Goal: Information Seeking & Learning: Learn about a topic

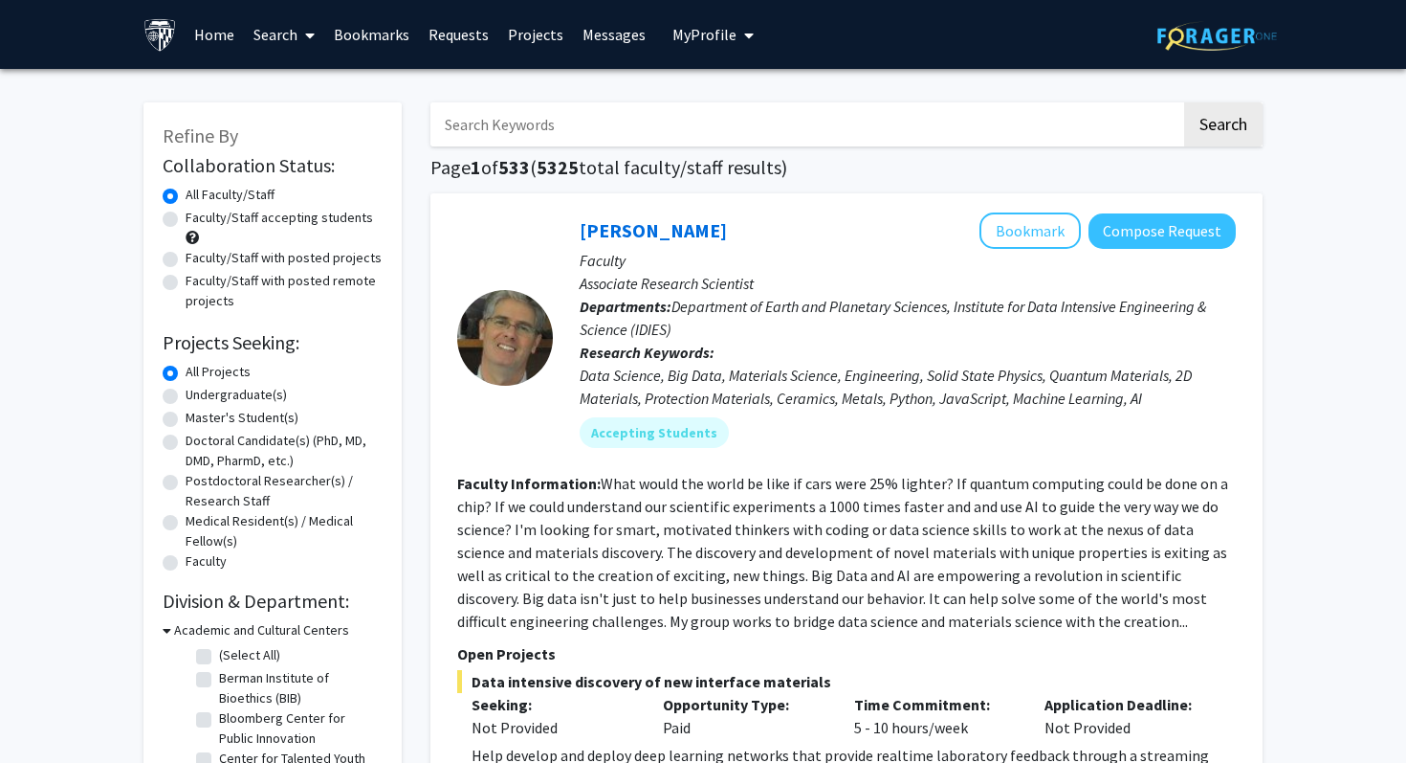
click at [238, 394] on label "Undergraduate(s)" at bounding box center [236, 395] width 101 height 20
click at [198, 394] on input "Undergraduate(s)" at bounding box center [192, 391] width 12 height 12
radio input "true"
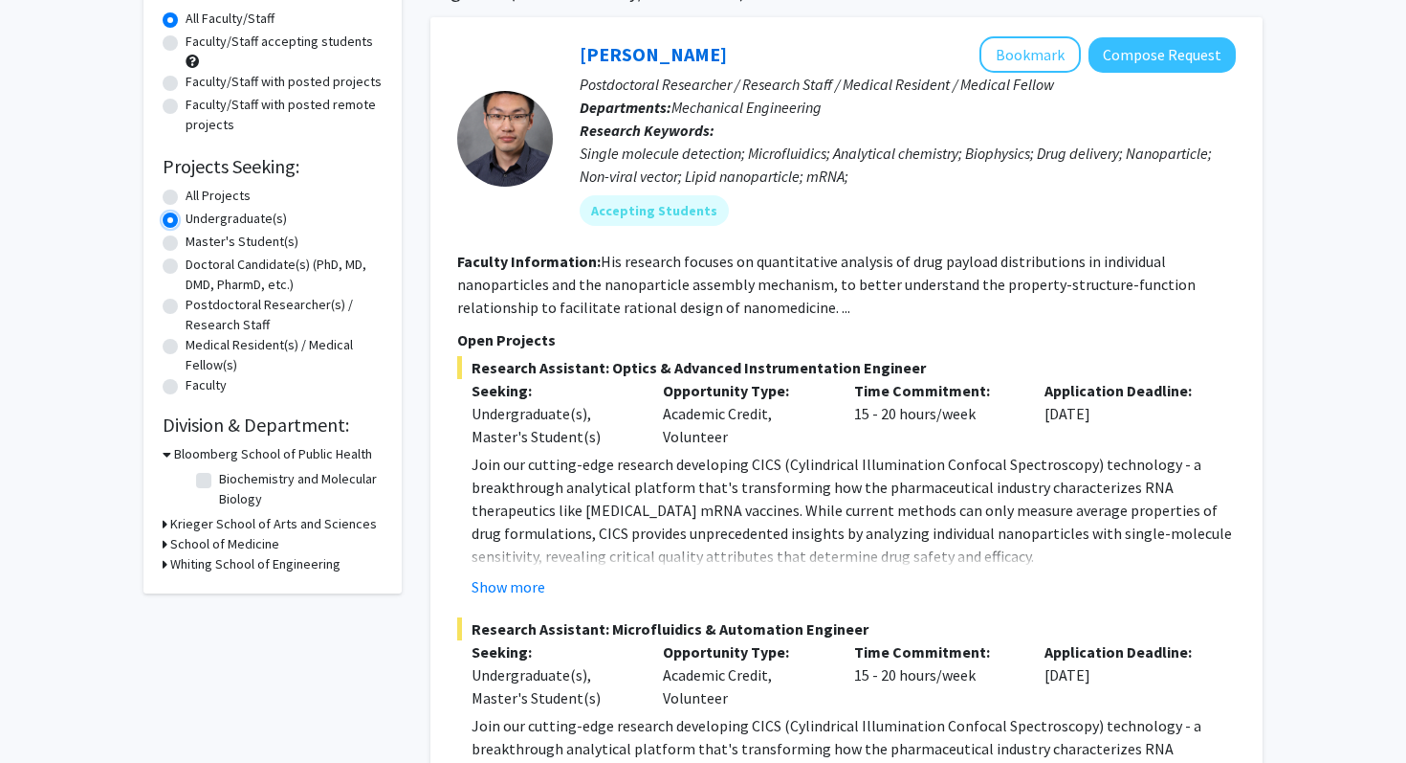
scroll to position [177, 0]
click at [162, 558] on div "Refine By Collaboration Status: Collaboration Status All Faculty/Staff Collabor…" at bounding box center [273, 258] width 258 height 667
click at [163, 563] on icon at bounding box center [165, 563] width 5 height 20
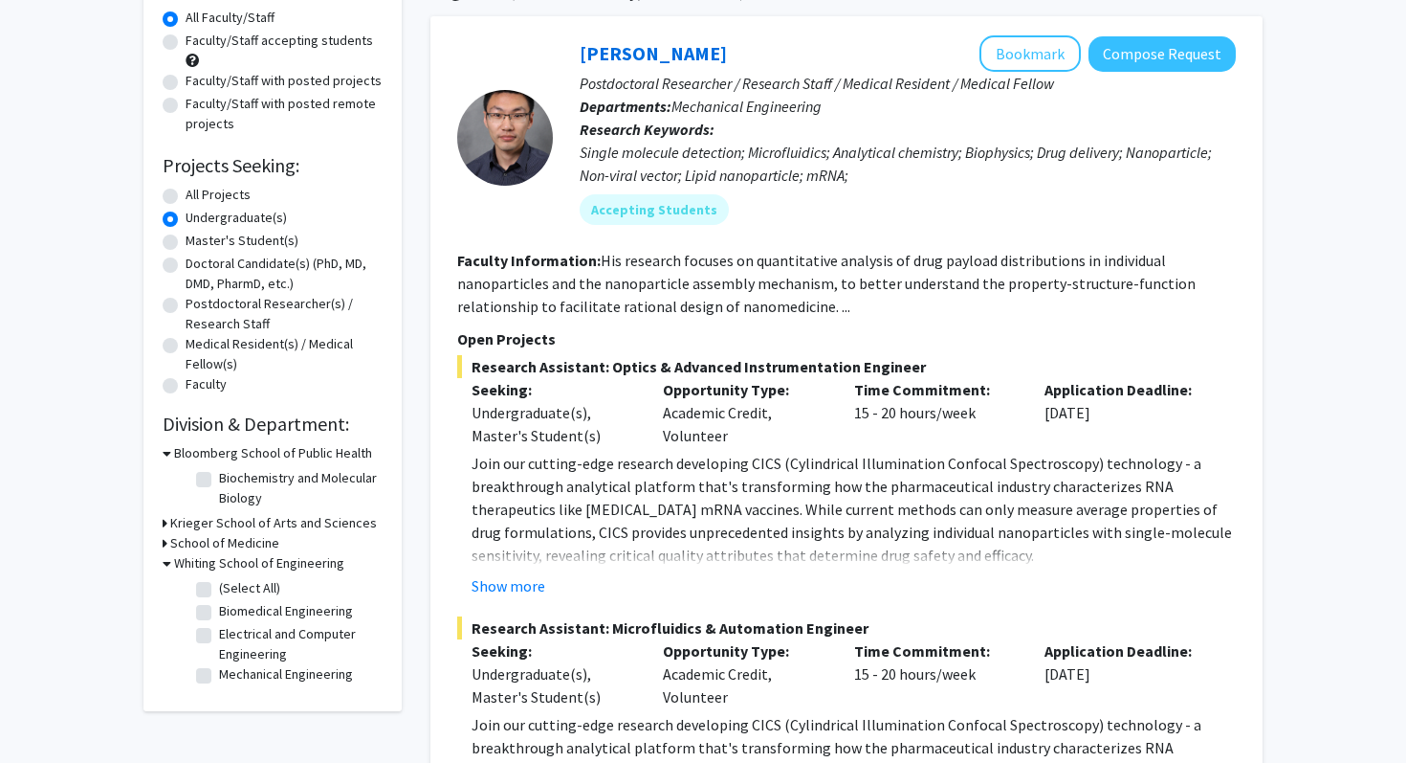
click at [219, 614] on label "Biomedical Engineering" at bounding box center [286, 611] width 134 height 20
click at [219, 613] on input "Biomedical Engineering" at bounding box center [225, 607] width 12 height 12
checkbox input "true"
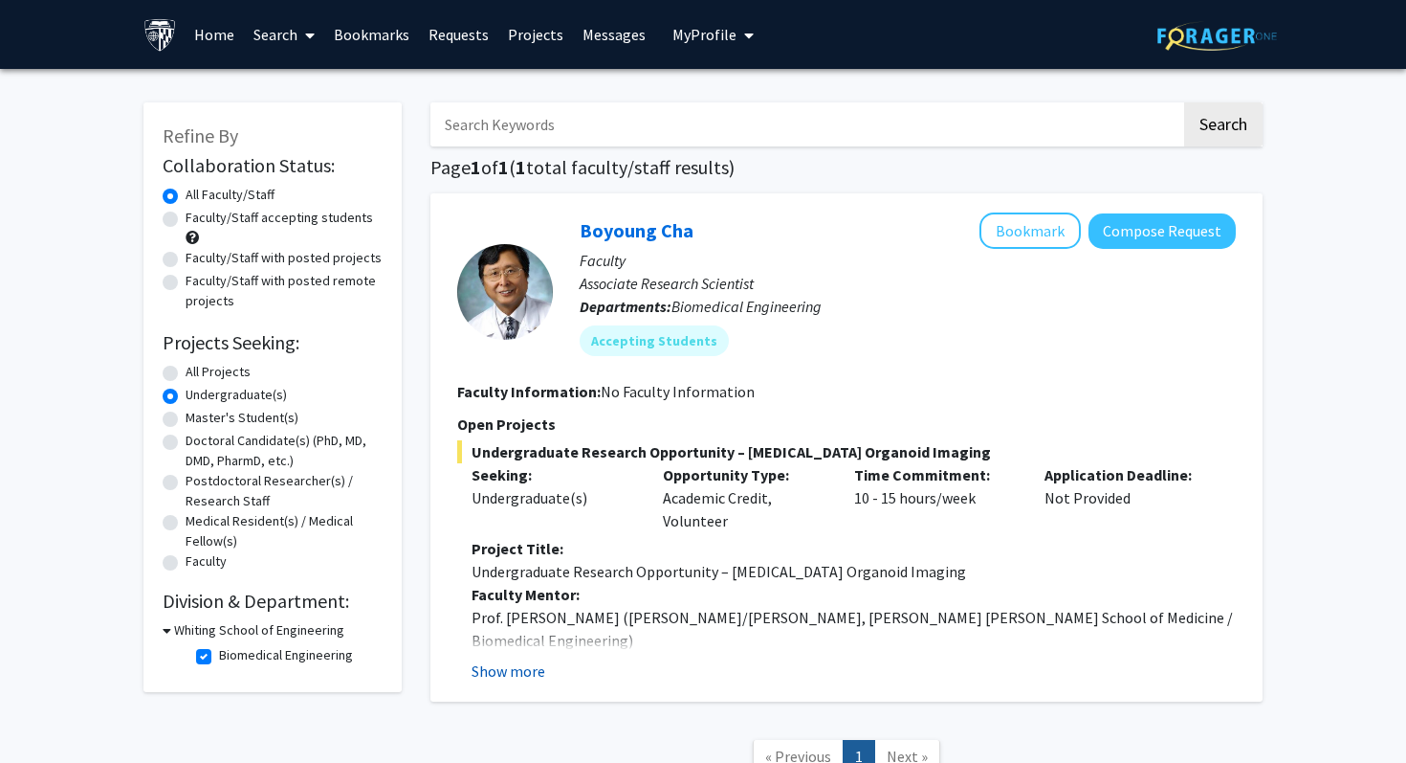
click at [524, 664] on button "Show more" at bounding box center [509, 670] width 74 height 23
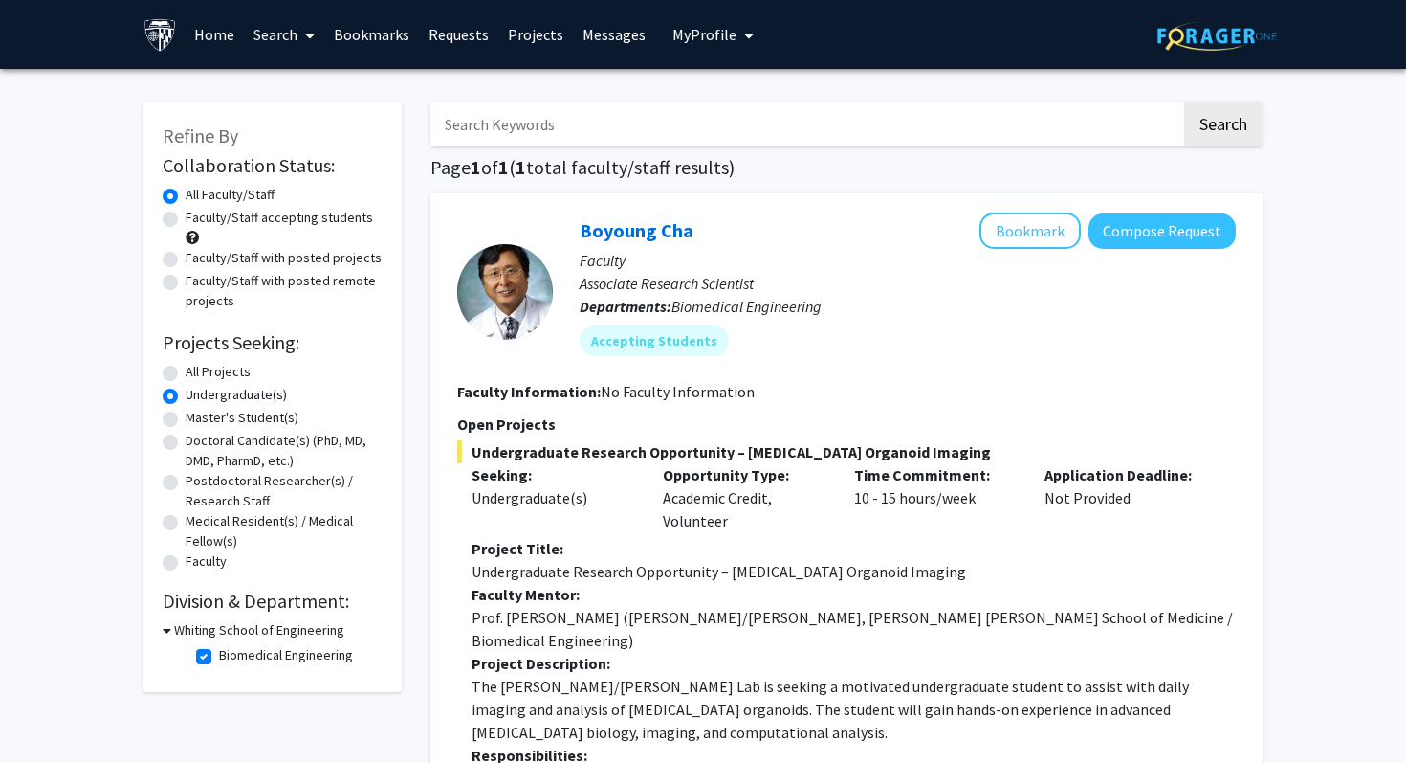
click at [222, 33] on link "Home" at bounding box center [214, 34] width 59 height 67
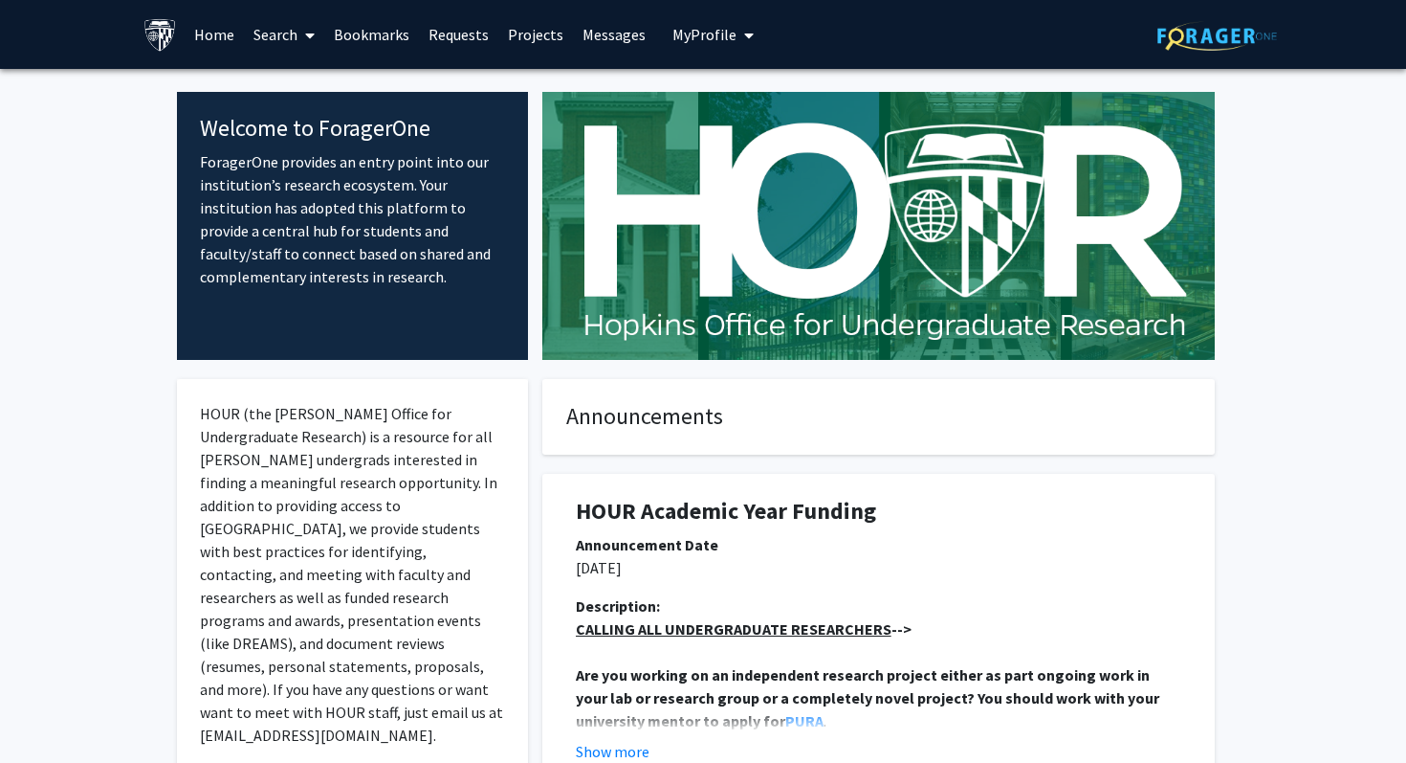
click at [525, 20] on link "Projects" at bounding box center [535, 34] width 75 height 67
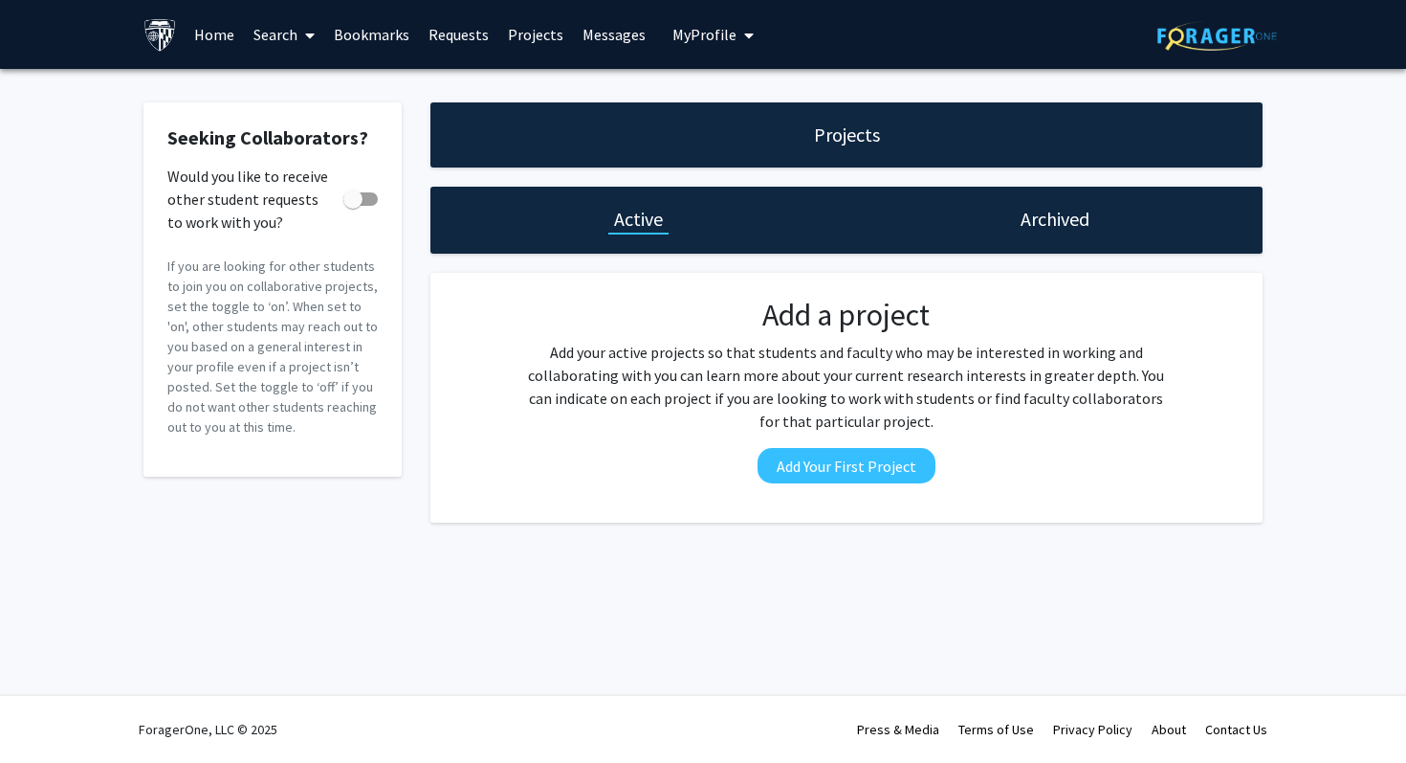
click at [694, 13] on button "My Profile" at bounding box center [713, 34] width 93 height 69
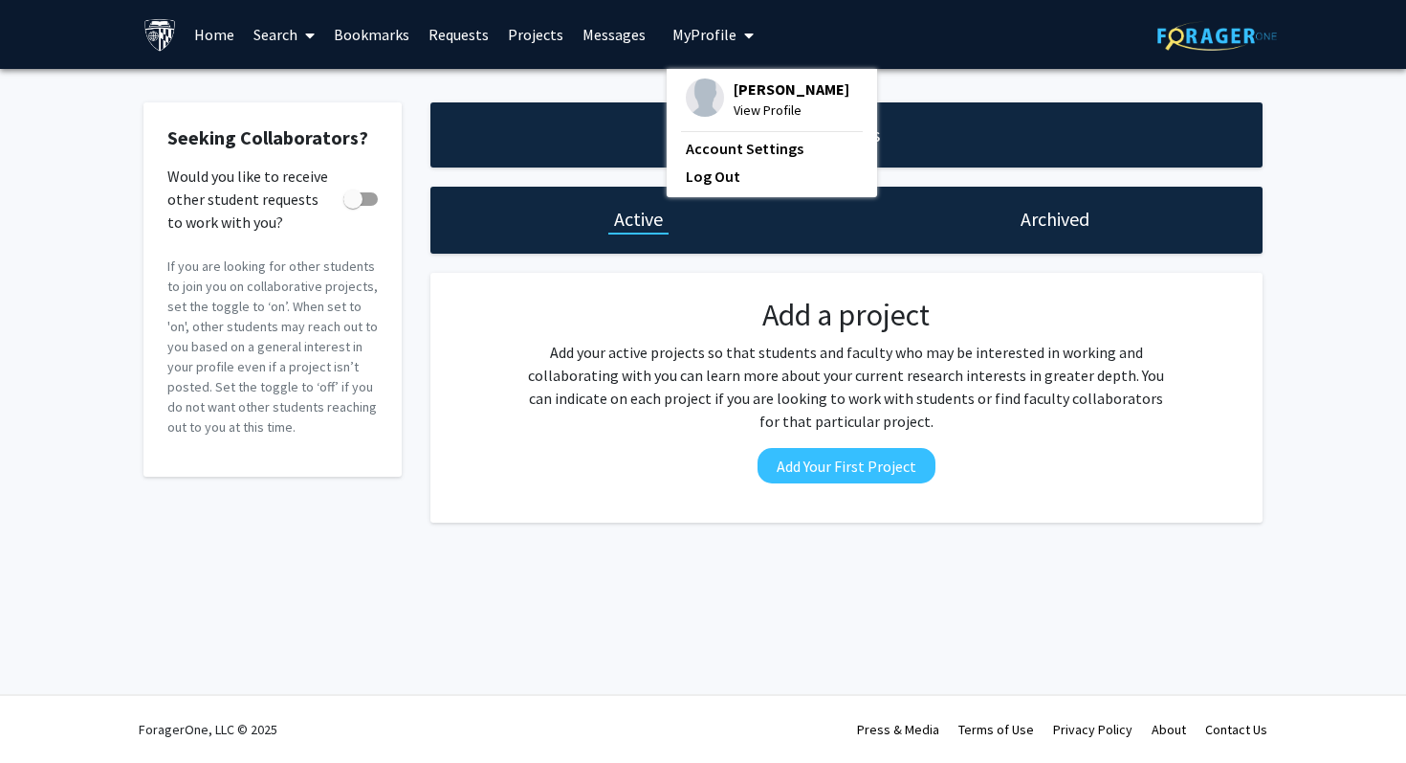
click at [294, 32] on link "Search" at bounding box center [284, 34] width 80 height 67
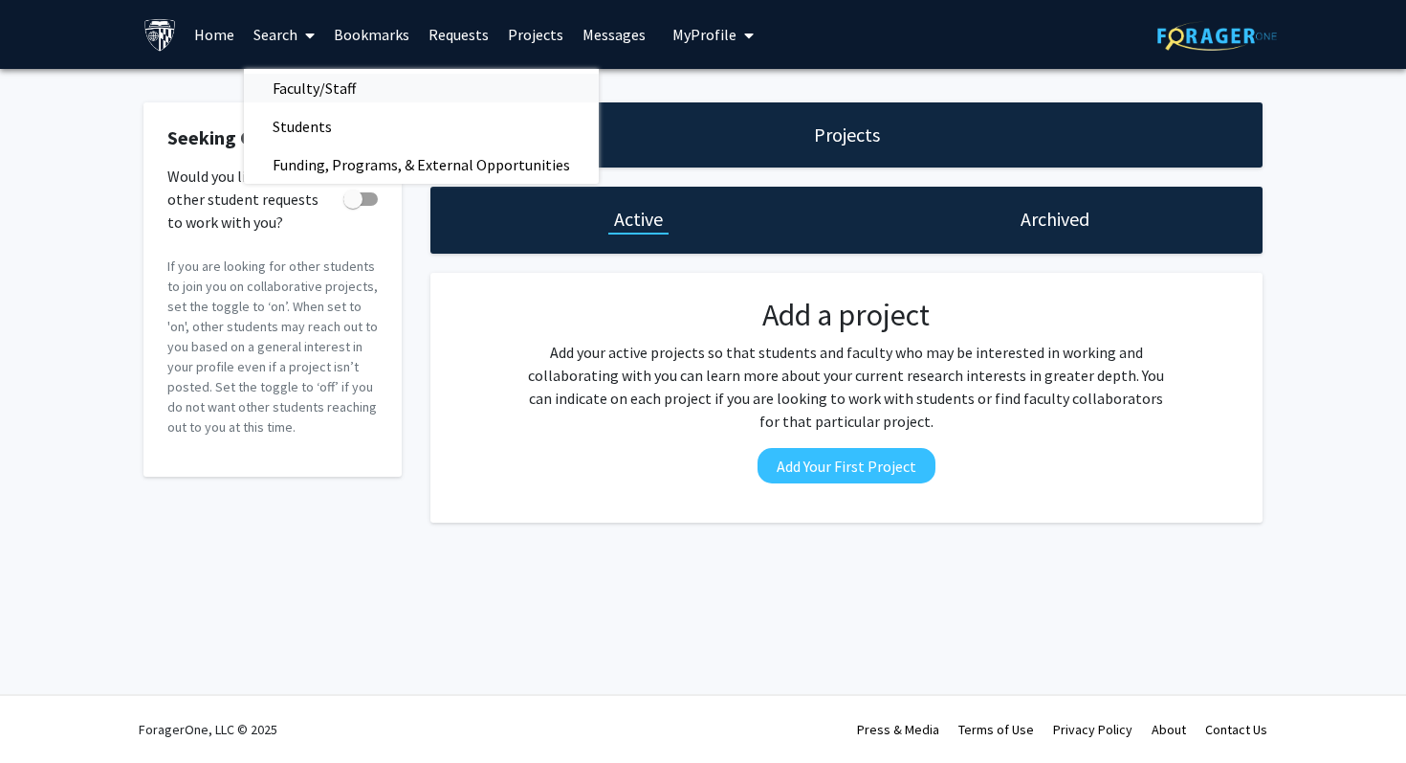
click at [314, 82] on span "Faculty/Staff" at bounding box center [314, 88] width 141 height 38
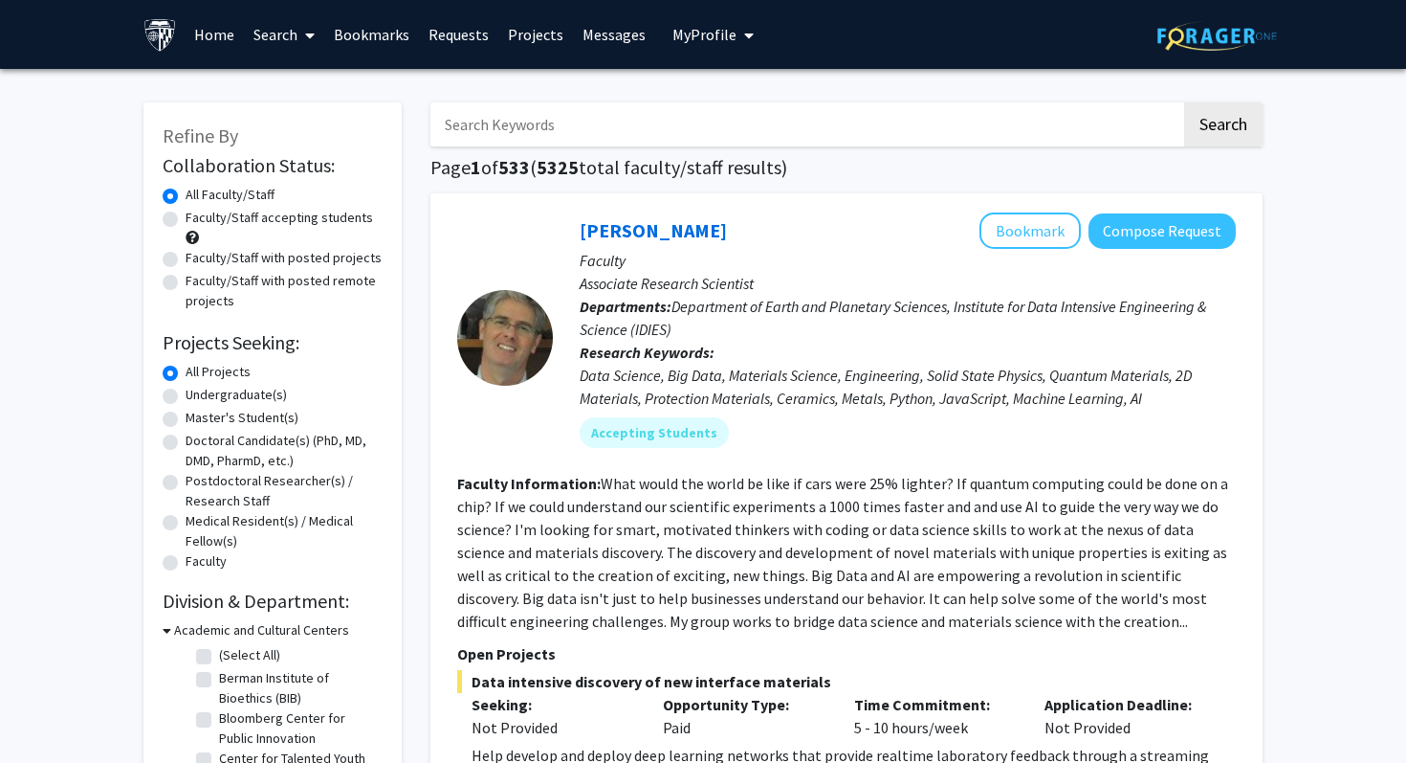
click at [224, 395] on label "Undergraduate(s)" at bounding box center [236, 395] width 101 height 20
click at [198, 395] on input "Undergraduate(s)" at bounding box center [192, 391] width 12 height 12
radio input "true"
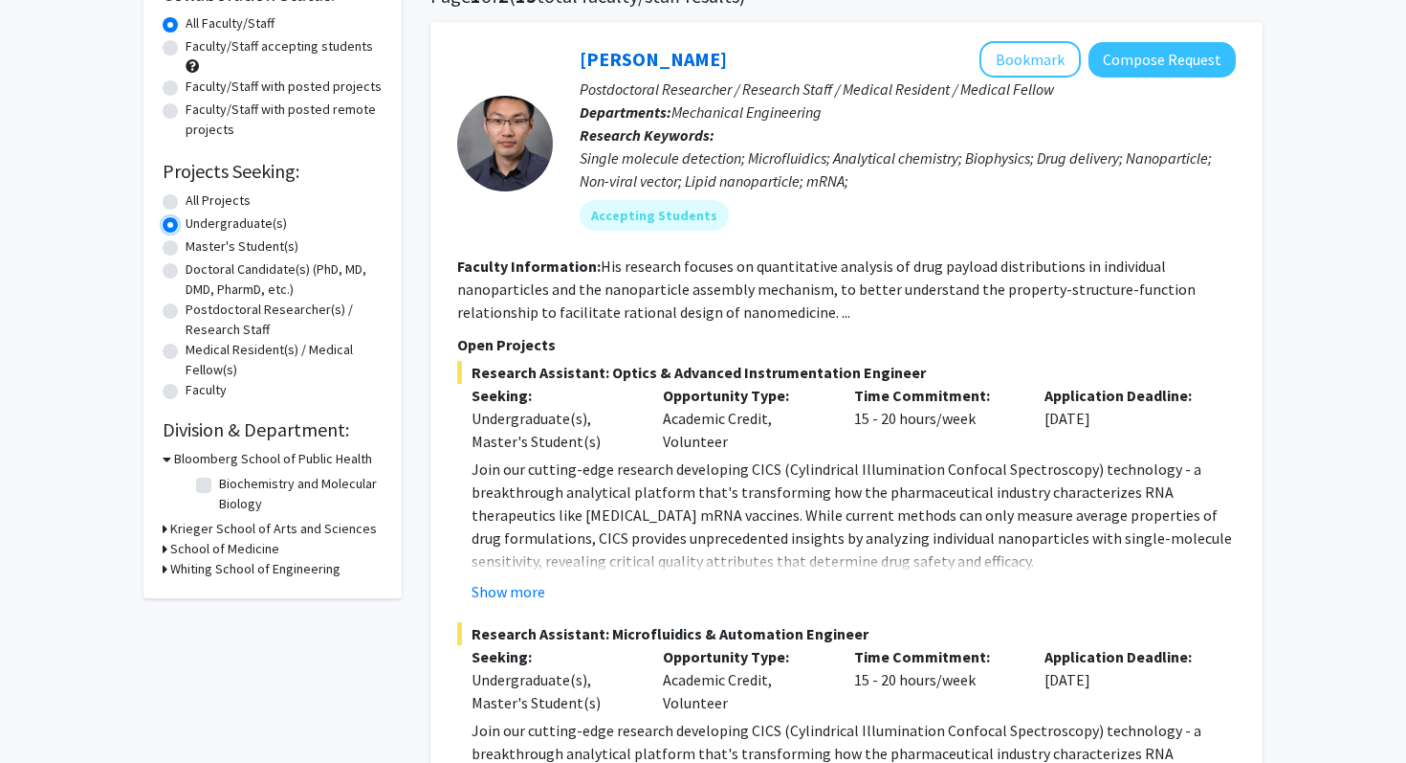
scroll to position [179, 0]
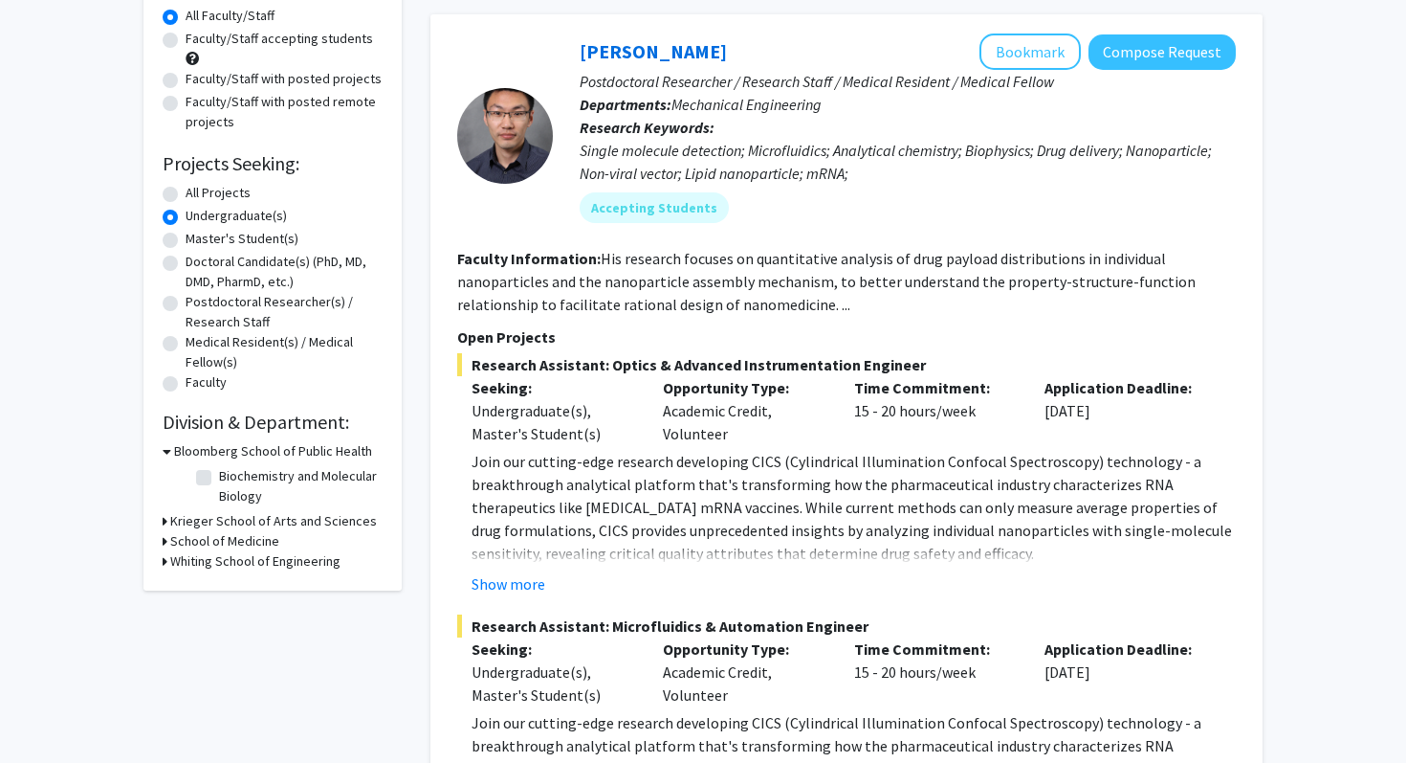
click at [216, 560] on h3 "Whiting School of Engineering" at bounding box center [255, 561] width 170 height 20
click at [219, 581] on label "(Select All)" at bounding box center [249, 586] width 61 height 20
click at [219, 581] on input "(Select All)" at bounding box center [225, 582] width 12 height 12
checkbox input "true"
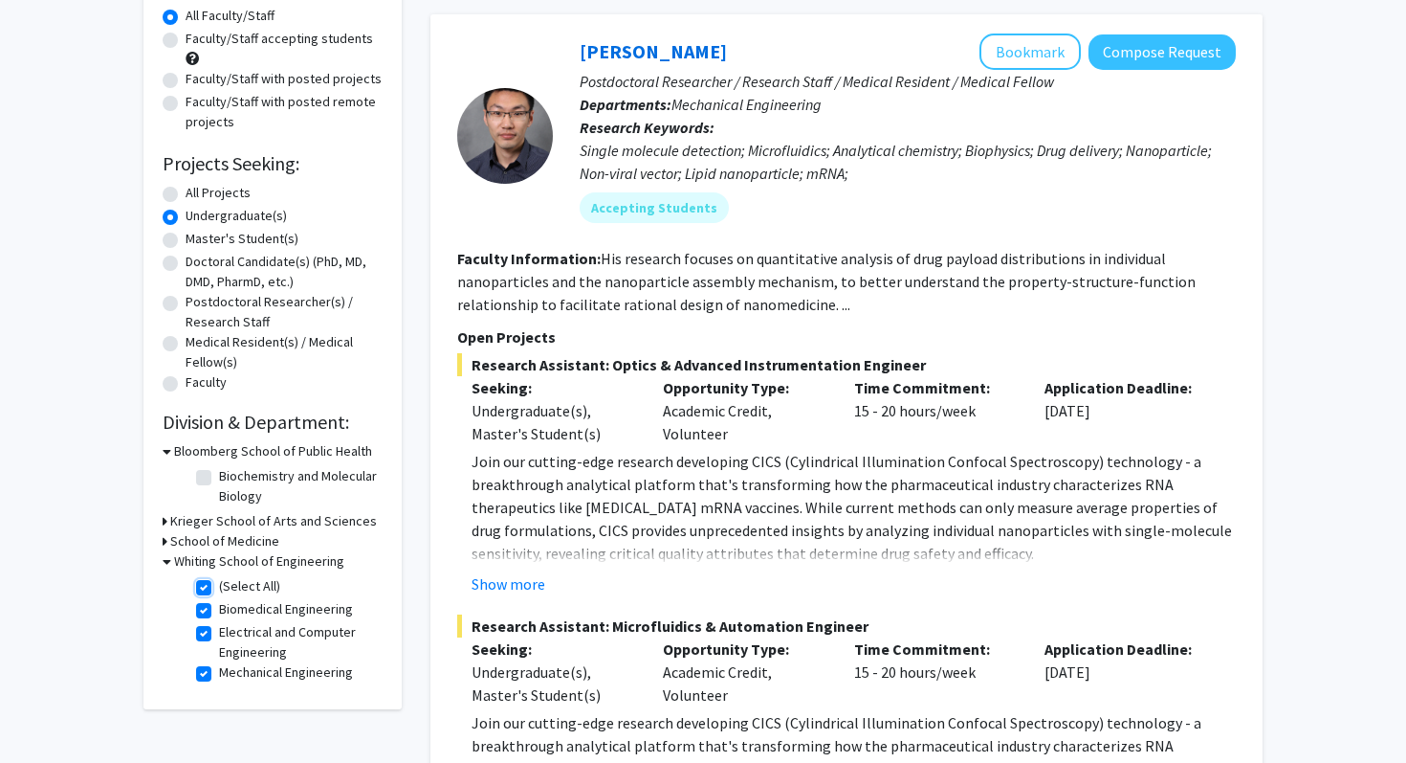
checkbox input "true"
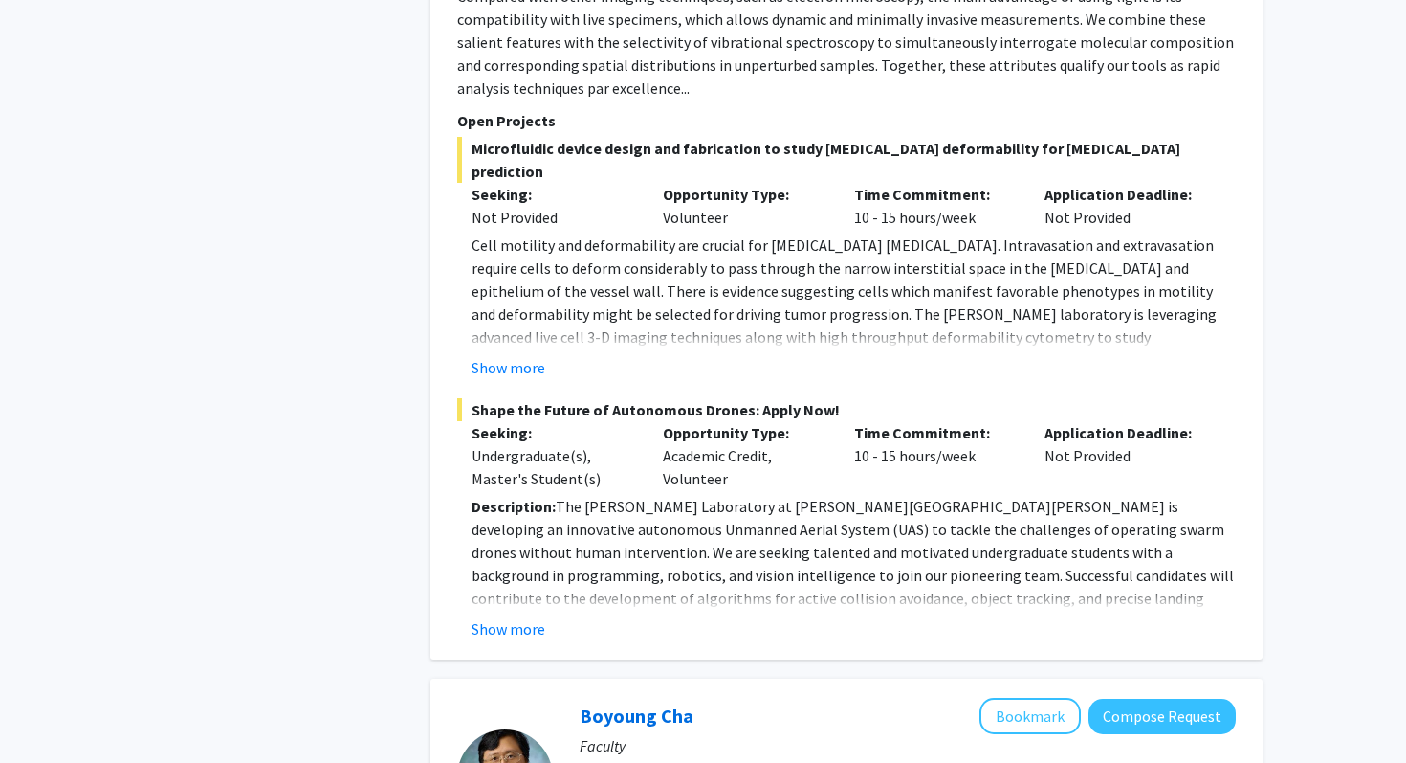
scroll to position [1267, 0]
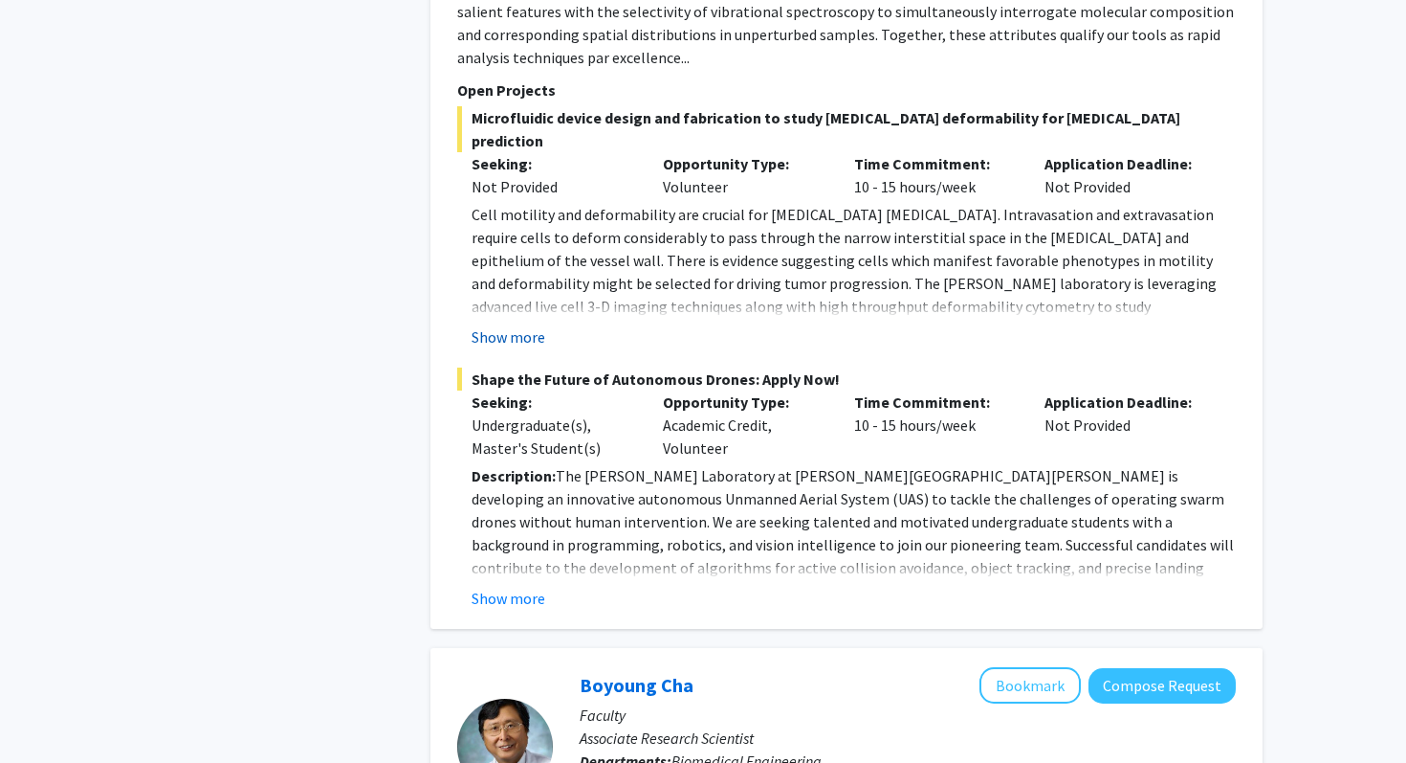
click at [498, 325] on button "Show more" at bounding box center [509, 336] width 74 height 23
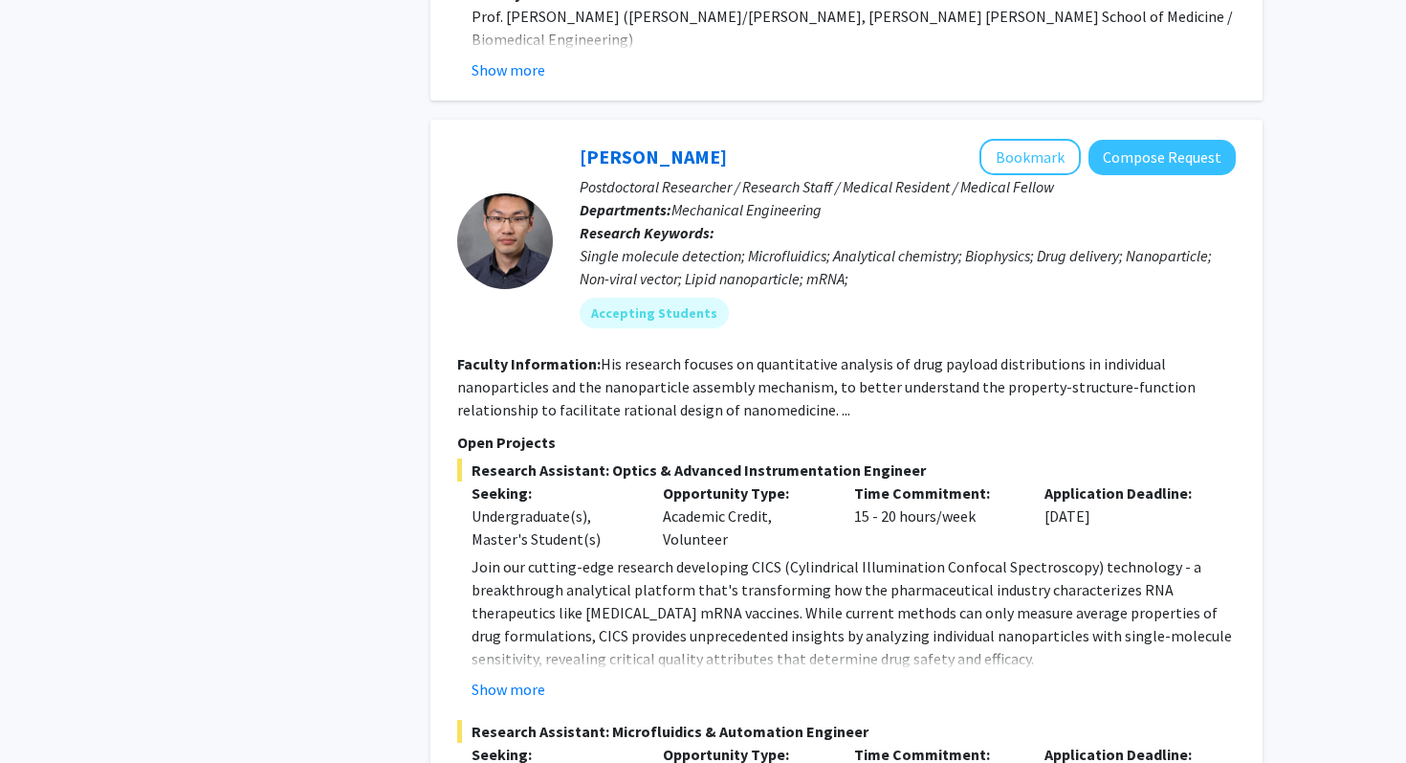
scroll to position [2601, 0]
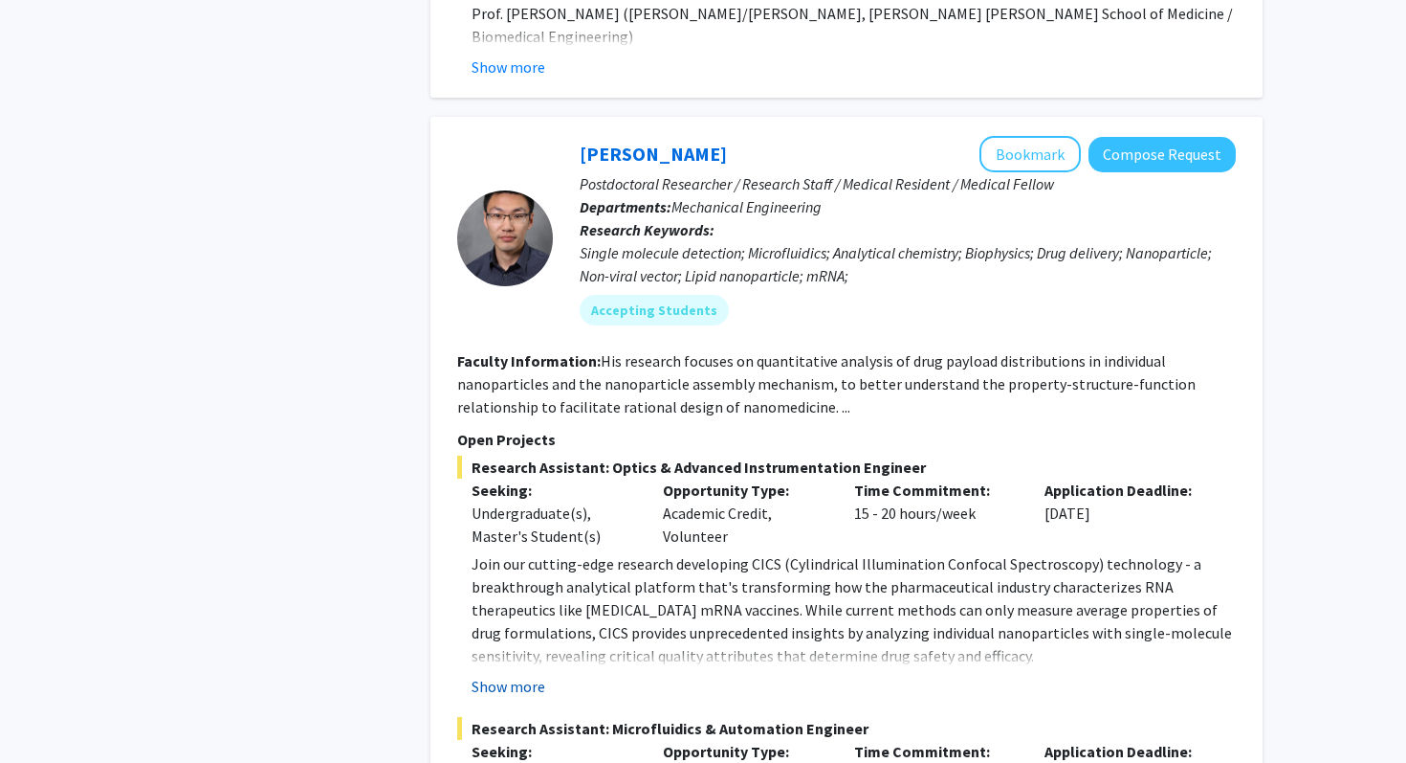
click at [514, 675] on button "Show more" at bounding box center [509, 686] width 74 height 23
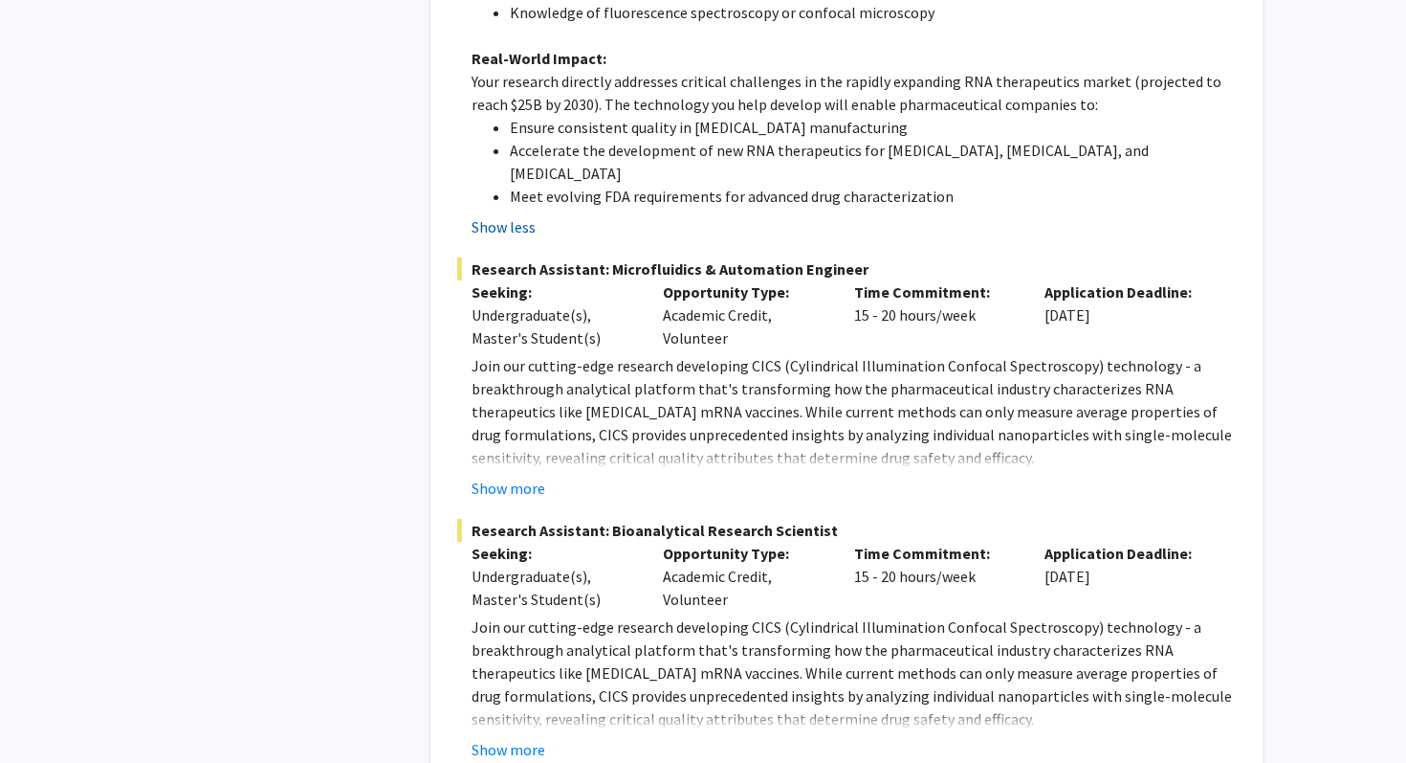
scroll to position [3721, 0]
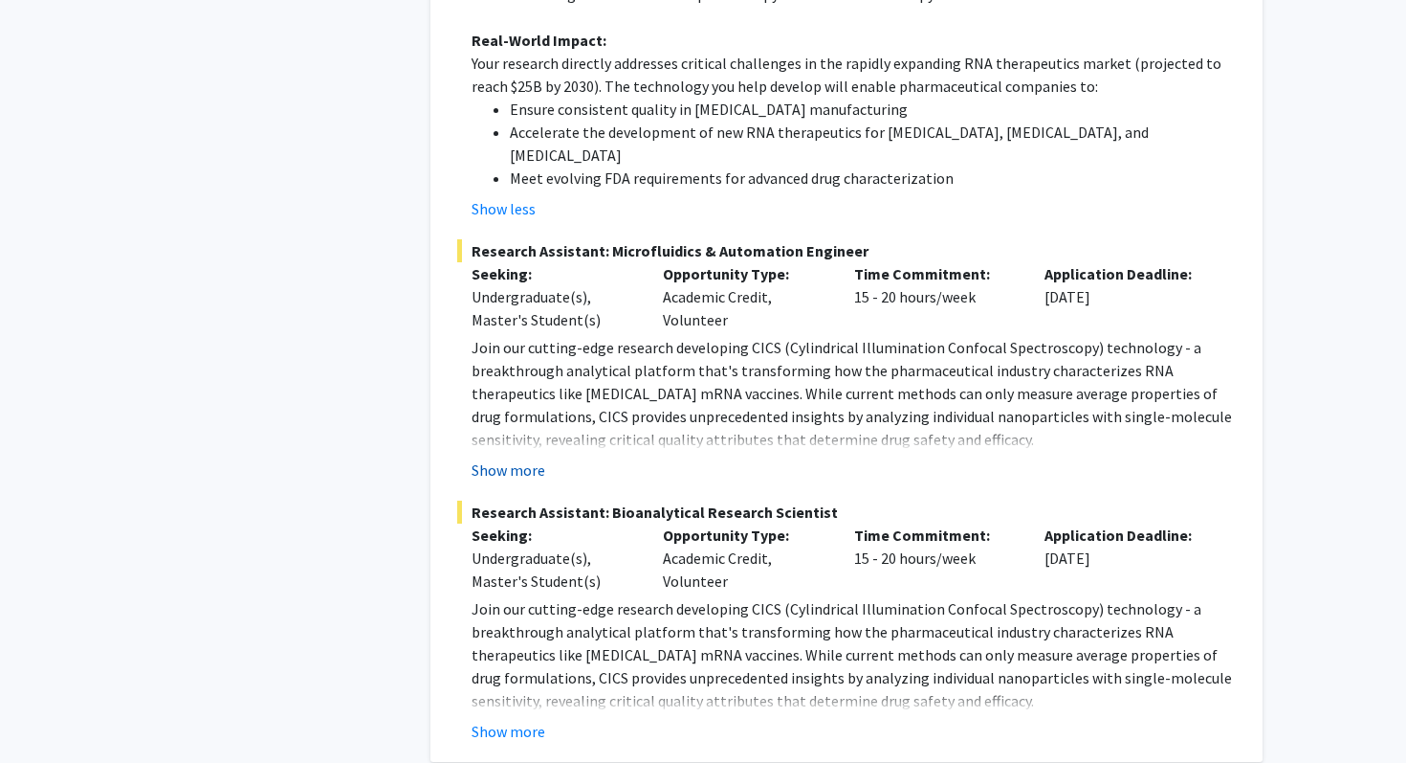
click at [531, 458] on button "Show more" at bounding box center [509, 469] width 74 height 23
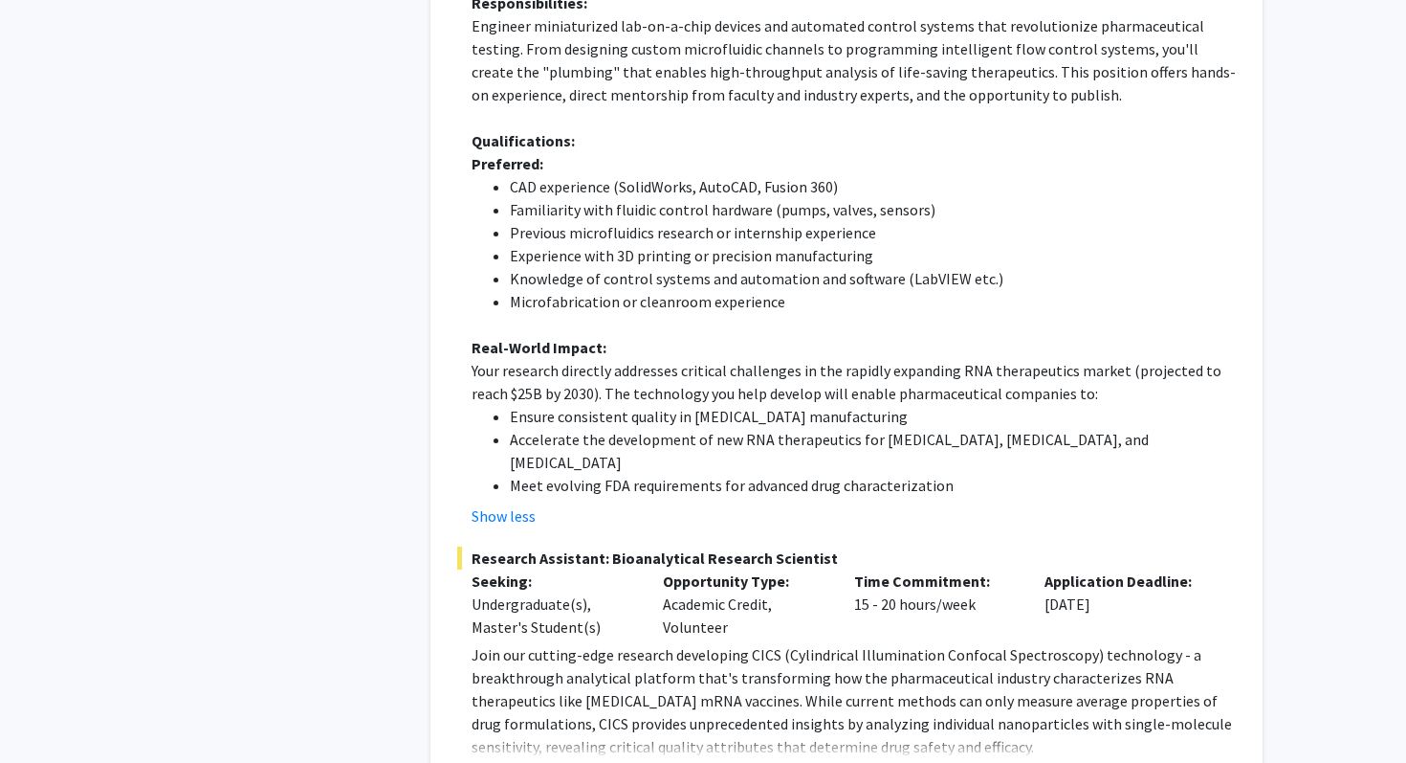
scroll to position [4366, 0]
click at [500, 762] on button "Show more" at bounding box center [509, 775] width 74 height 23
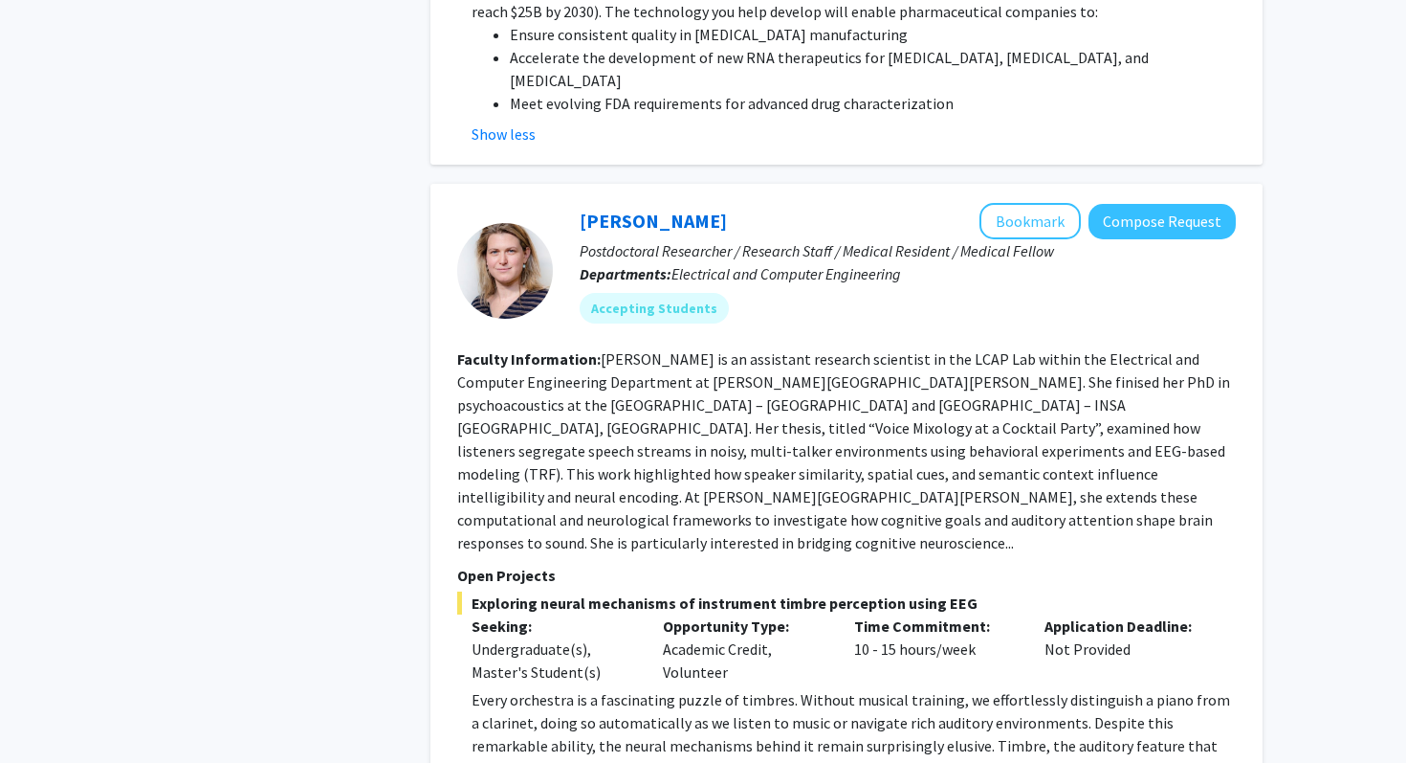
scroll to position [5747, 0]
